Goal: Information Seeking & Learning: Learn about a topic

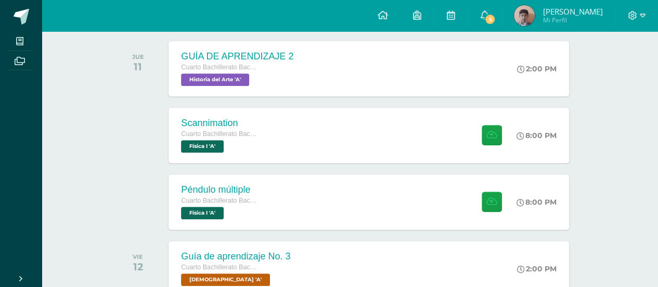
scroll to position [233, 0]
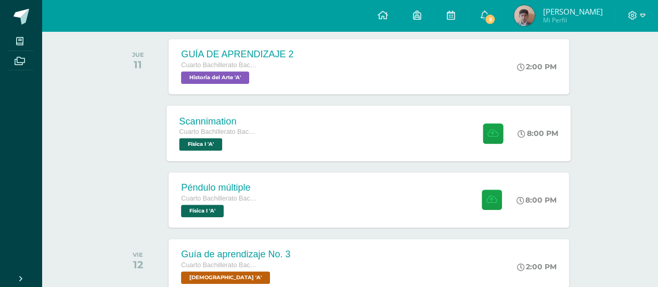
click at [221, 147] on span "Física I 'A'" at bounding box center [201, 144] width 43 height 12
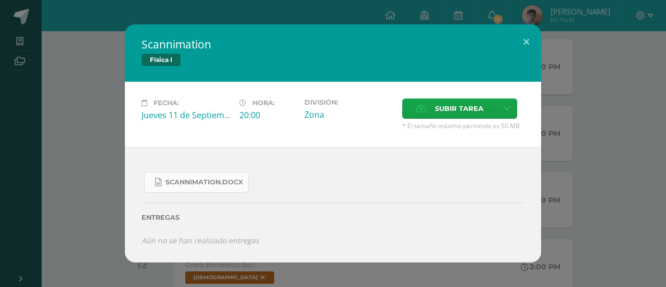
click at [238, 176] on link "Scannimation.docx" at bounding box center [196, 182] width 105 height 20
click at [520, 47] on button at bounding box center [527, 41] width 30 height 35
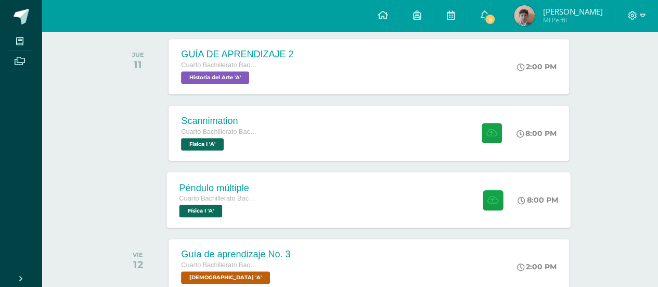
drag, startPoint x: 185, startPoint y: 204, endPoint x: 209, endPoint y: 215, distance: 27.0
click at [209, 215] on span "Física I 'A'" at bounding box center [201, 210] width 43 height 12
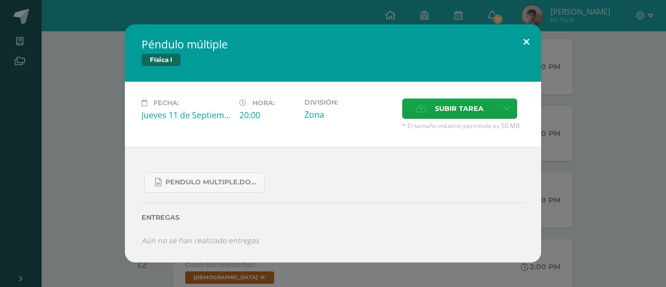
click at [525, 39] on button at bounding box center [527, 41] width 30 height 35
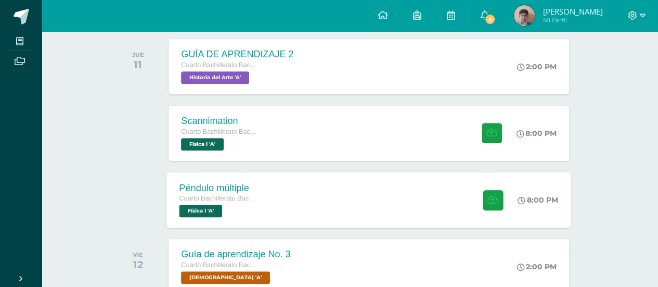
click at [214, 211] on span "Física I 'A'" at bounding box center [201, 210] width 43 height 12
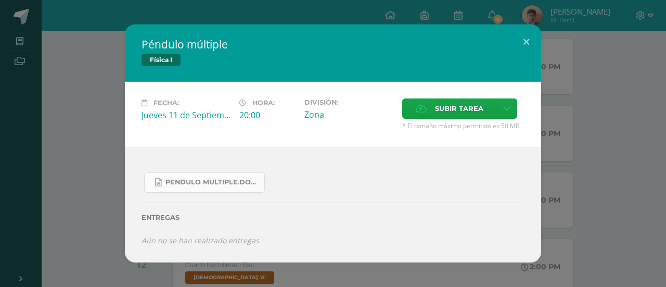
click at [223, 187] on link "Pendulo multiple.docx" at bounding box center [204, 182] width 121 height 20
click at [476, 109] on span "Subir tarea" at bounding box center [459, 108] width 48 height 19
click at [0, 0] on input "Subir tarea" at bounding box center [0, 0] width 0 height 0
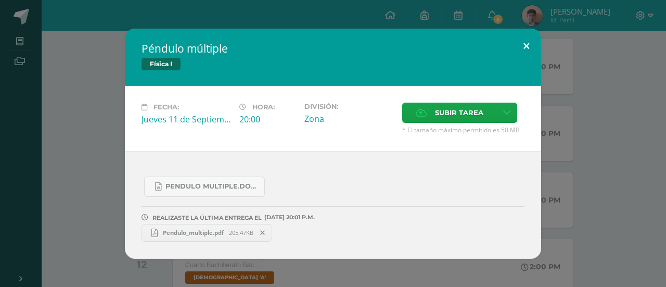
click at [527, 45] on button at bounding box center [527, 46] width 30 height 35
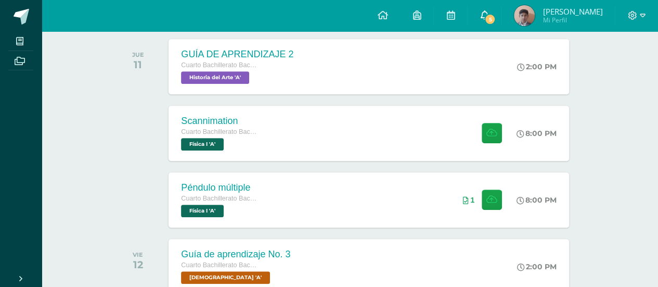
click at [495, 14] on span "5" at bounding box center [489, 19] width 11 height 11
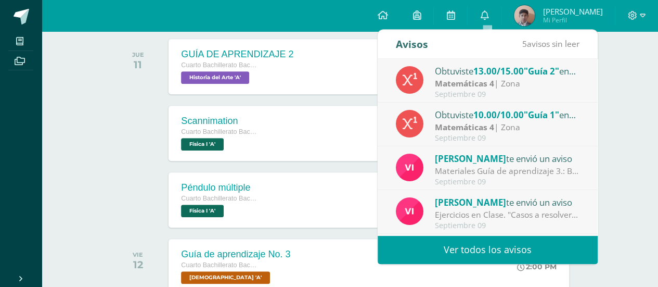
click at [512, 70] on span "13.00/15.00" at bounding box center [499, 71] width 50 height 12
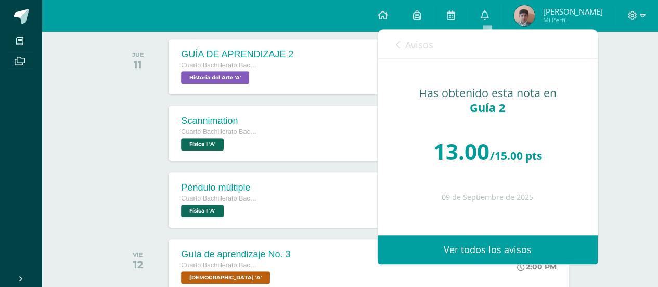
click at [427, 45] on span "Avisos" at bounding box center [419, 45] width 28 height 12
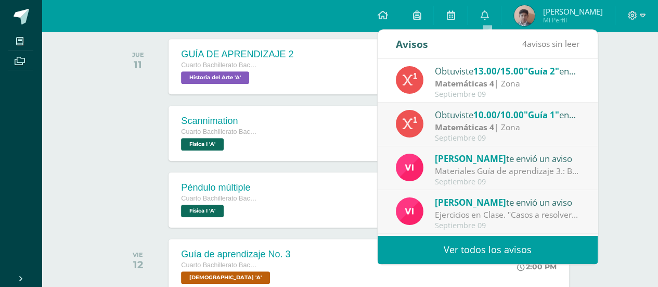
click at [479, 126] on strong "Matemáticas 4" at bounding box center [464, 126] width 59 height 11
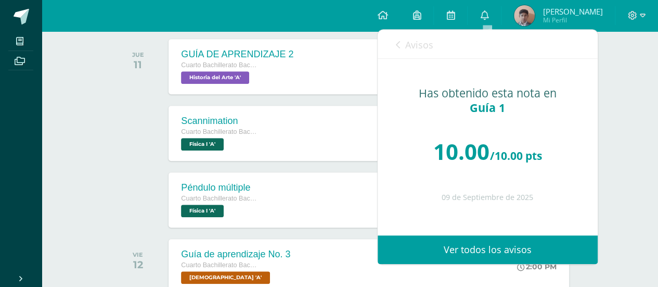
click at [408, 44] on span "Avisos" at bounding box center [419, 45] width 28 height 12
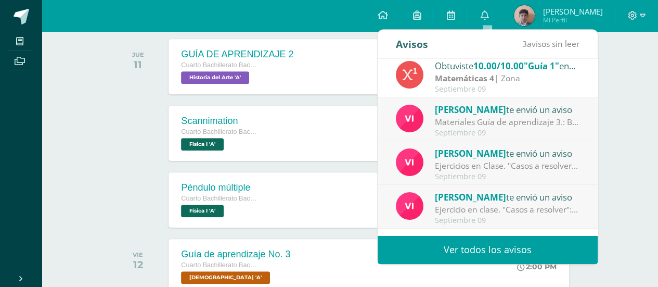
scroll to position [51, 0]
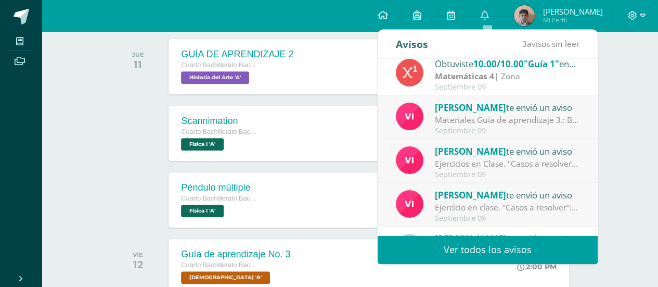
click at [463, 106] on span "[PERSON_NAME]" at bounding box center [470, 107] width 71 height 12
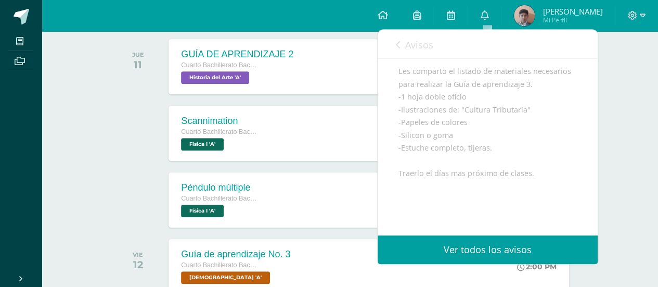
scroll to position [108, 0]
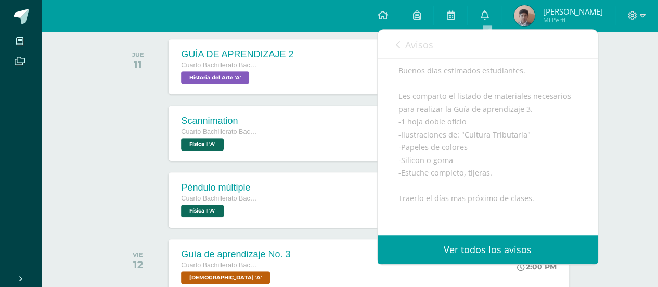
click at [429, 40] on span "Avisos" at bounding box center [419, 45] width 28 height 12
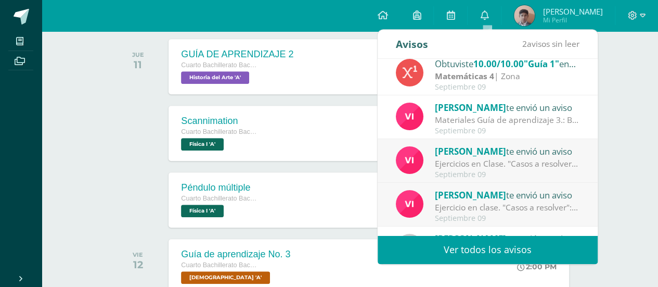
click at [495, 152] on div "[PERSON_NAME] te envió un aviso" at bounding box center [507, 151] width 145 height 14
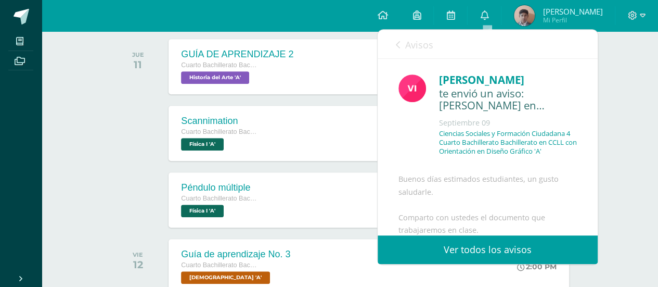
scroll to position [172, 0]
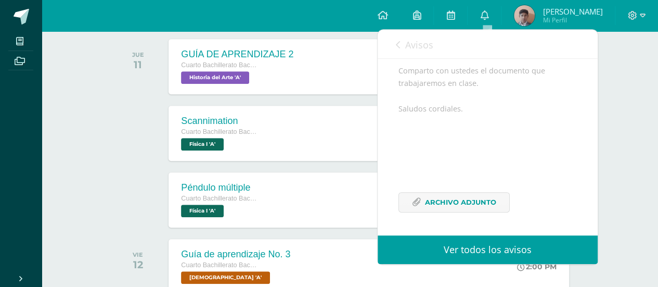
click at [392, 50] on div "Avisos 1 avisos sin leer Avisos" at bounding box center [488, 44] width 220 height 29
click at [405, 52] on link "Avisos" at bounding box center [414, 45] width 37 height 30
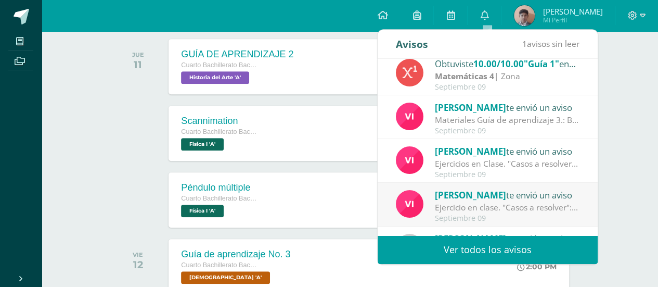
click at [445, 214] on div "Septiembre 09" at bounding box center [507, 218] width 145 height 9
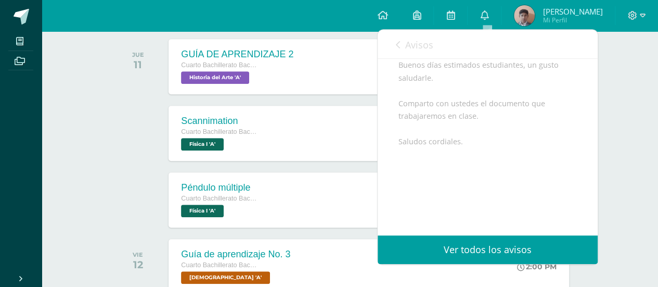
click at [413, 40] on span "Avisos" at bounding box center [419, 45] width 28 height 12
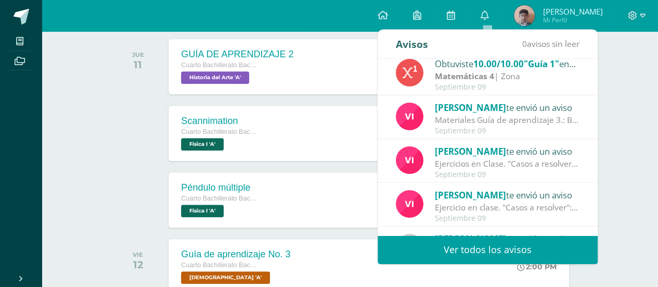
click at [493, 107] on div "[PERSON_NAME] te envió un aviso" at bounding box center [507, 107] width 145 height 14
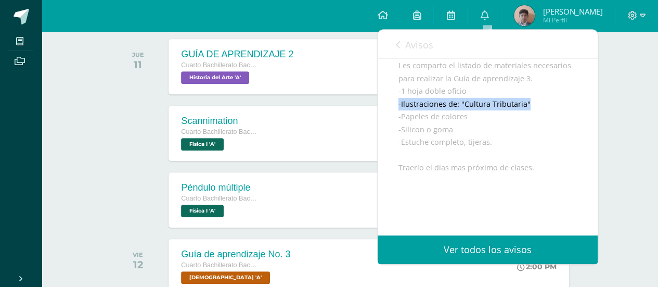
drag, startPoint x: 395, startPoint y: 115, endPoint x: 530, endPoint y: 116, distance: 134.8
click at [530, 116] on div "[PERSON_NAME] te envió un aviso: Materiales Guía de aprendizaje [DATE] Ciencias…" at bounding box center [488, 116] width 220 height 392
copy div "-Ilustraciones de: "Cultura Tributaria""
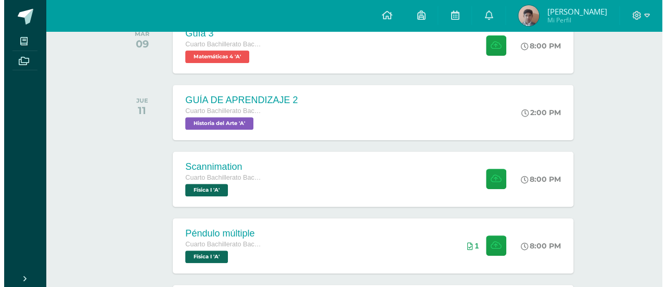
scroll to position [181, 0]
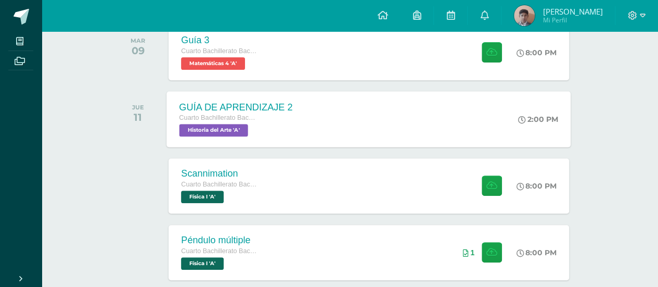
click at [203, 137] on div "GUÍA DE APRENDIZAJE 2 Cuarto Bachillerato Bachillerato en CCLL con Orientación …" at bounding box center [236, 119] width 138 height 56
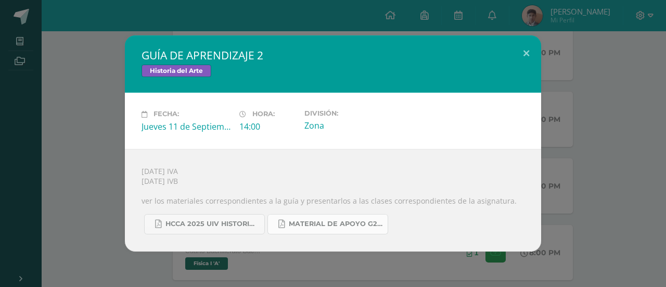
click at [297, 222] on span "MATERIAL DE APOYO G2 HISTORIA.pdf" at bounding box center [336, 224] width 94 height 8
